Goal: Task Accomplishment & Management: Manage account settings

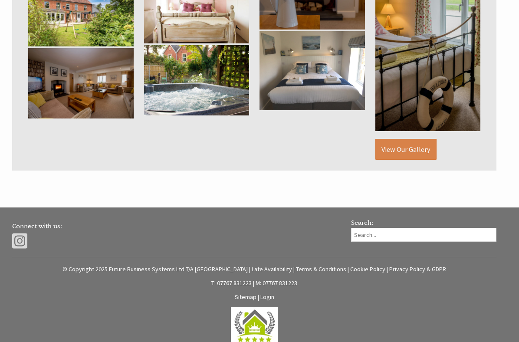
scroll to position [635, 0]
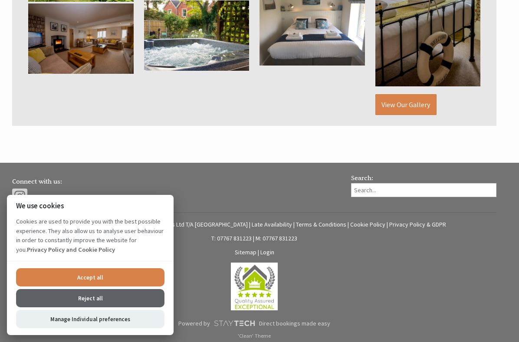
click at [92, 297] on button "Reject all" at bounding box center [90, 298] width 148 height 18
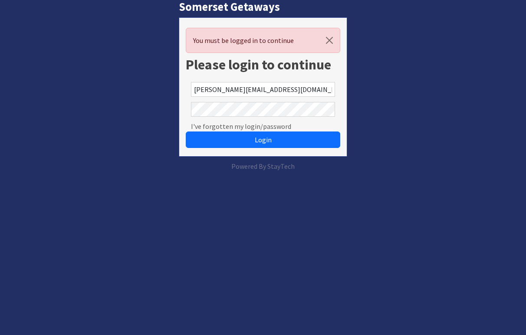
click at [260, 140] on span "Login" at bounding box center [263, 139] width 17 height 9
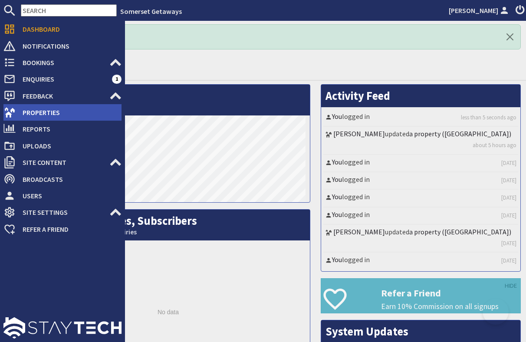
click at [40, 112] on span "Properties" at bounding box center [69, 112] width 106 height 14
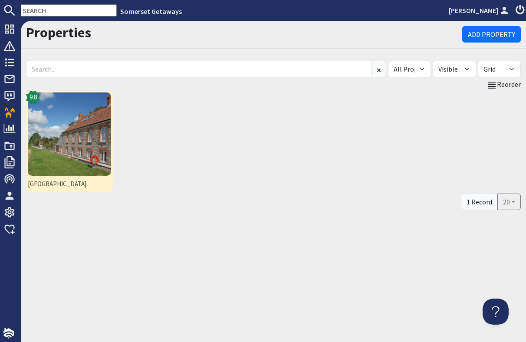
click at [73, 129] on img at bounding box center [69, 133] width 83 height 83
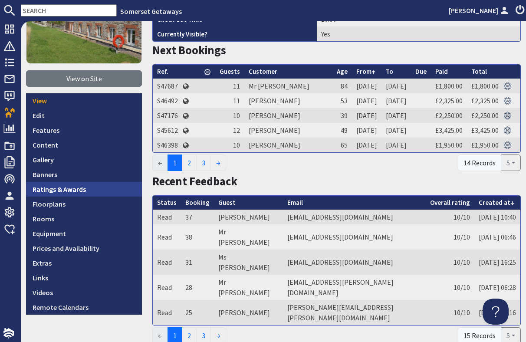
click at [65, 188] on link "Ratings & Awards" at bounding box center [84, 189] width 116 height 15
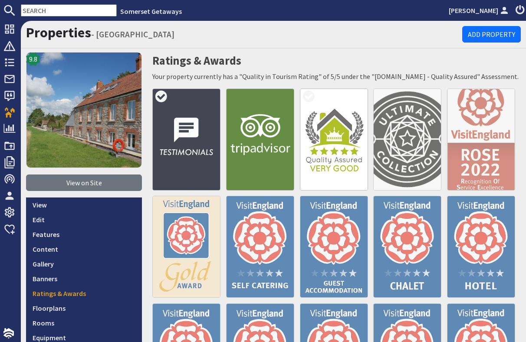
click at [185, 139] on img at bounding box center [186, 140] width 68 height 102
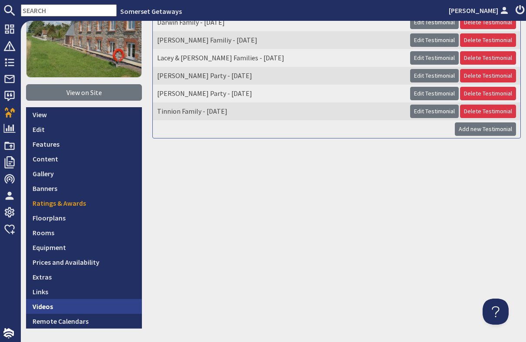
scroll to position [104, 0]
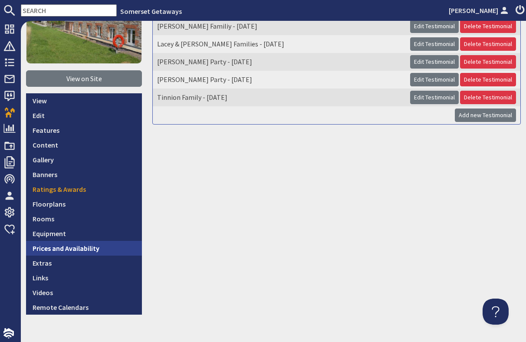
click at [74, 247] on link "Prices and Availability" at bounding box center [84, 248] width 116 height 15
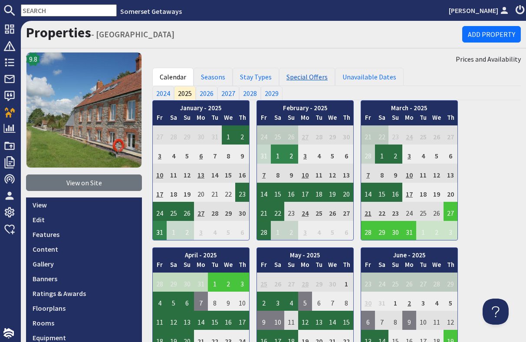
click at [301, 75] on link "Special Offers" at bounding box center [307, 77] width 56 height 18
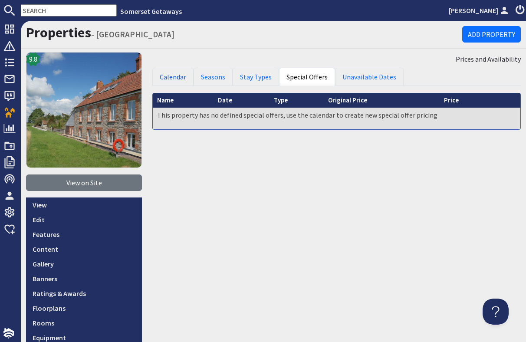
click at [172, 77] on link "Calendar" at bounding box center [172, 77] width 41 height 18
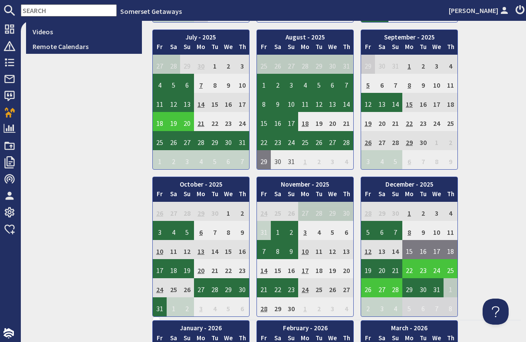
scroll to position [365, 0]
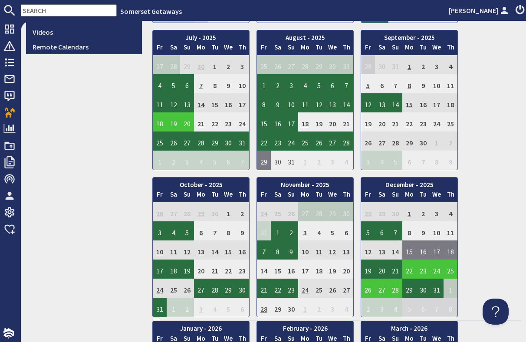
click at [491, 119] on div "January - 2025 Fr Sa Su Mo Tu We Th 27 28 29 30 31 1 2 3 Fr Sa" at bounding box center [336, 27] width 369 height 582
drag, startPoint x: 191, startPoint y: 10, endPoint x: 224, endPoint y: 11, distance: 32.2
click at [224, 11] on li "Somerset Getaways" at bounding box center [281, 11] width 329 height 10
click at [176, 170] on td "2" at bounding box center [174, 160] width 14 height 19
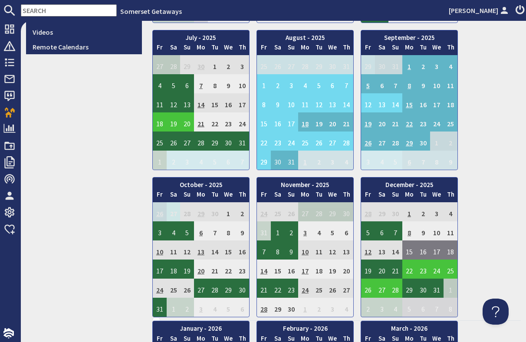
click at [174, 221] on td "27" at bounding box center [174, 211] width 14 height 19
click at [170, 255] on link "Clear selection" at bounding box center [175, 257] width 45 height 9
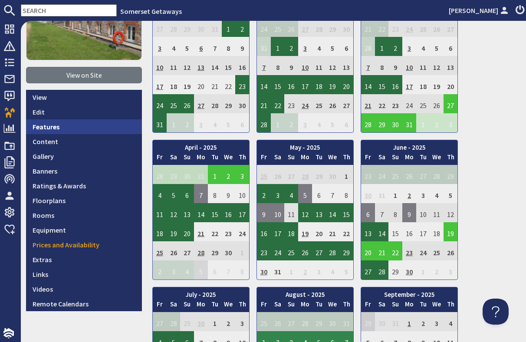
scroll to position [156, 0]
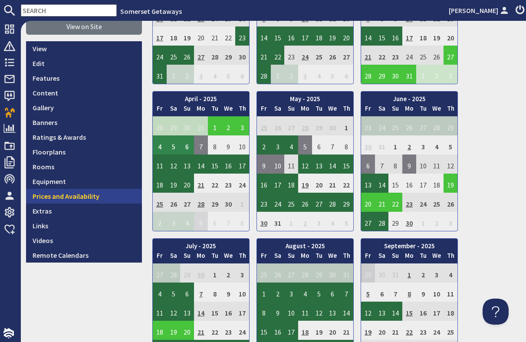
click at [74, 193] on link "Prices and Availability" at bounding box center [84, 196] width 116 height 15
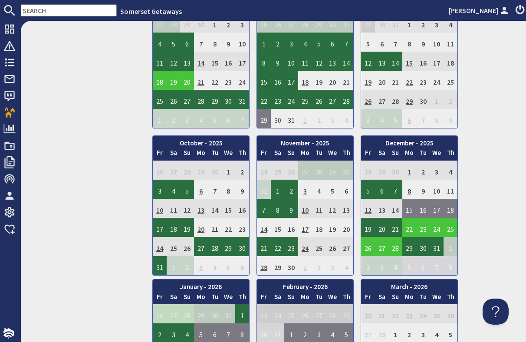
scroll to position [417, 0]
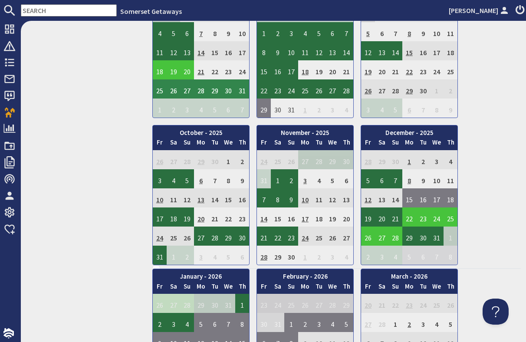
click at [129, 120] on div "9.8 View on Site View Edit Features Content Gallery Banners Ratings & Awards Fl…" at bounding box center [84, 301] width 126 height 1332
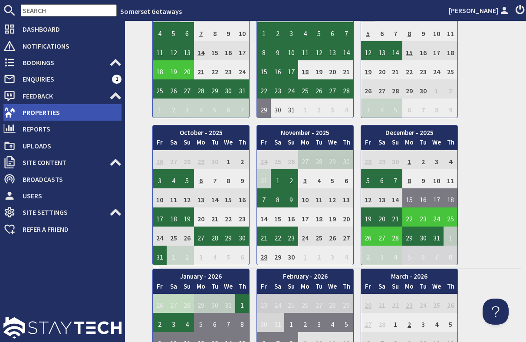
click at [44, 109] on span "Properties" at bounding box center [69, 112] width 106 height 14
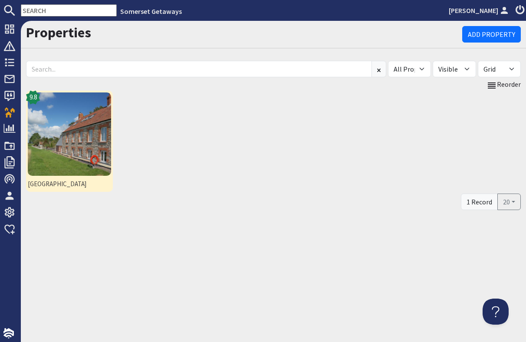
click at [78, 118] on img at bounding box center [69, 133] width 83 height 83
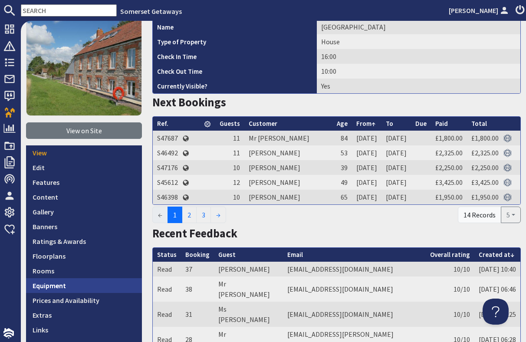
scroll to position [104, 0]
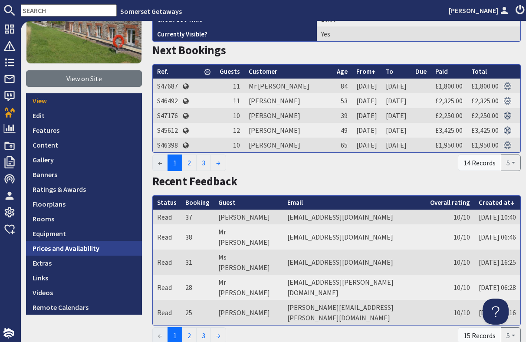
click at [70, 247] on link "Prices and Availability" at bounding box center [84, 248] width 116 height 15
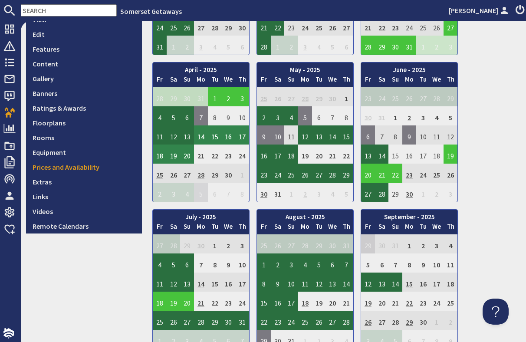
scroll to position [52, 0]
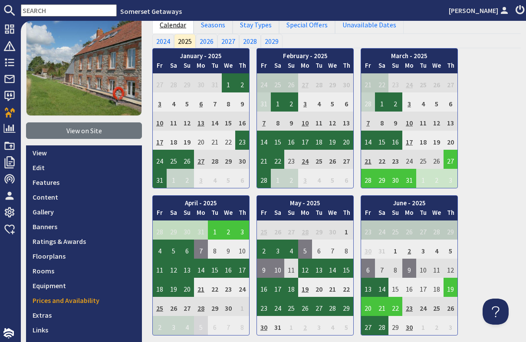
click at [171, 27] on link "Calendar" at bounding box center [172, 25] width 41 height 18
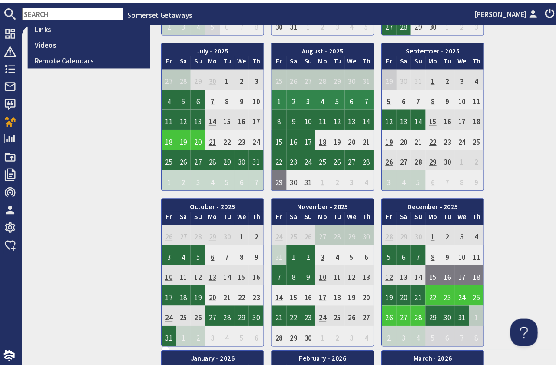
scroll to position [365, 0]
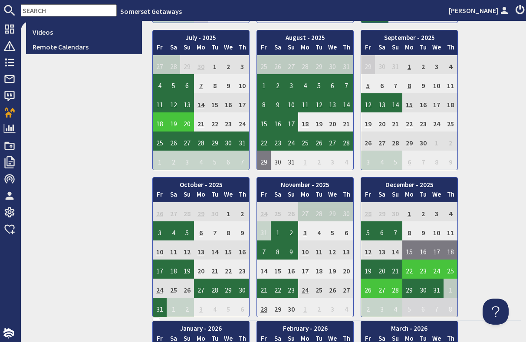
drag, startPoint x: 247, startPoint y: 10, endPoint x: 181, endPoint y: 13, distance: 66.9
click at [181, 13] on li "Somerset Getaways" at bounding box center [281, 11] width 329 height 10
drag, startPoint x: 223, startPoint y: 8, endPoint x: 175, endPoint y: 9, distance: 48.6
click at [175, 9] on li "Somerset Getaways" at bounding box center [281, 11] width 329 height 10
drag, startPoint x: 292, startPoint y: 12, endPoint x: 320, endPoint y: 5, distance: 28.5
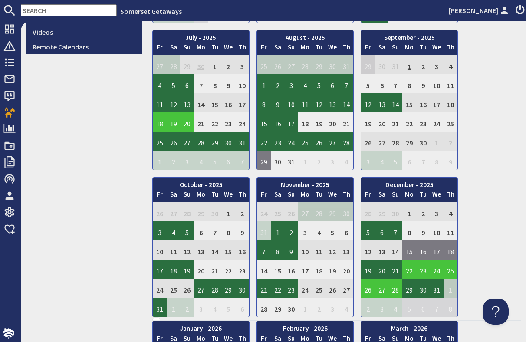
click at [320, 6] on li "Somerset Getaways" at bounding box center [281, 11] width 329 height 10
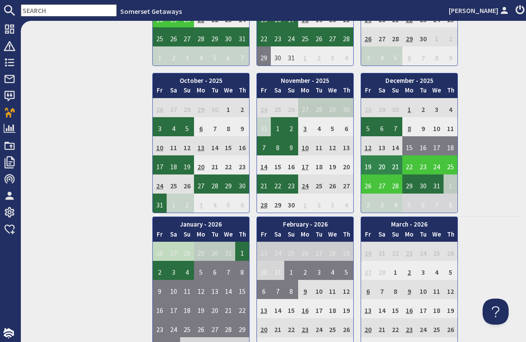
scroll to position [521, 0]
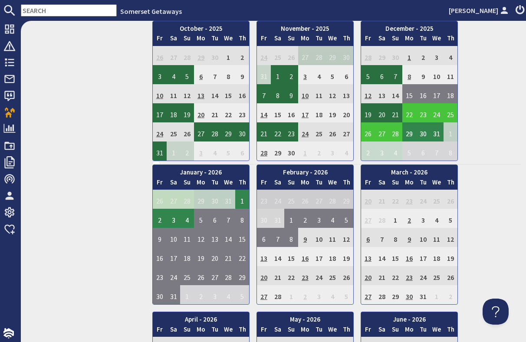
click at [410, 142] on td "29" at bounding box center [409, 131] width 14 height 19
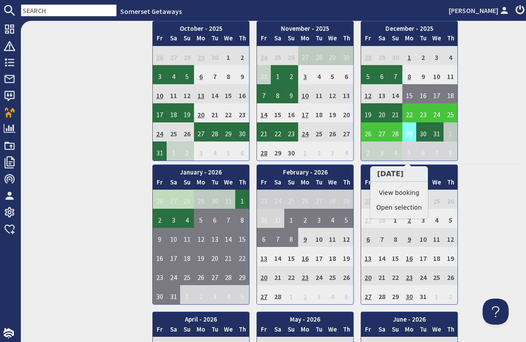
click at [405, 142] on td "29" at bounding box center [409, 131] width 14 height 19
click at [400, 210] on link "Clear selection" at bounding box center [398, 207] width 45 height 9
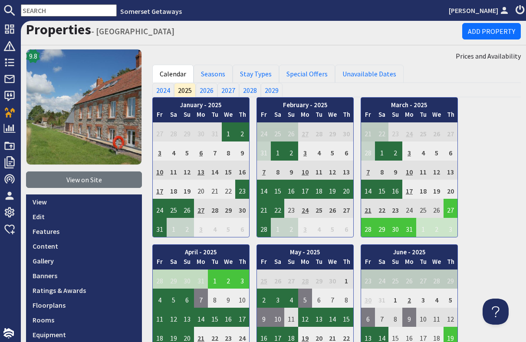
scroll to position [0, 0]
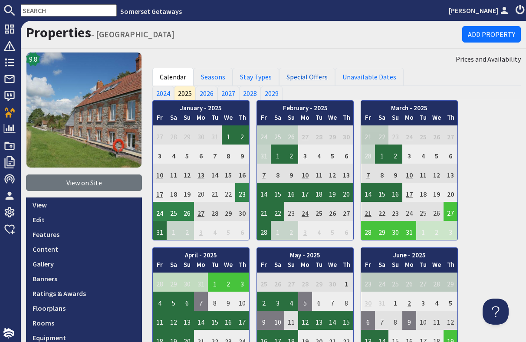
click at [293, 76] on link "Special Offers" at bounding box center [307, 77] width 56 height 18
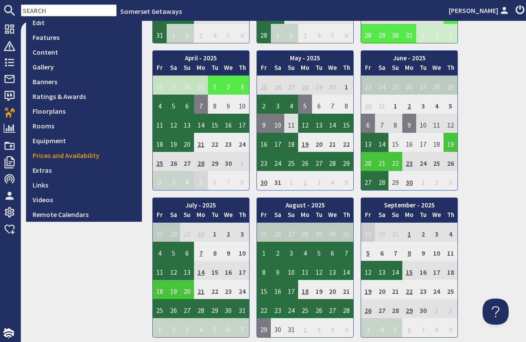
scroll to position [260, 0]
